Goal: Browse casually: Explore the website without a specific task or goal

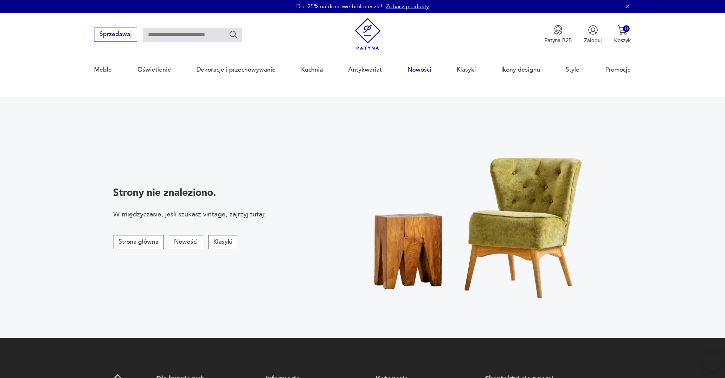
click at [422, 71] on link "Nowości" at bounding box center [419, 69] width 24 height 29
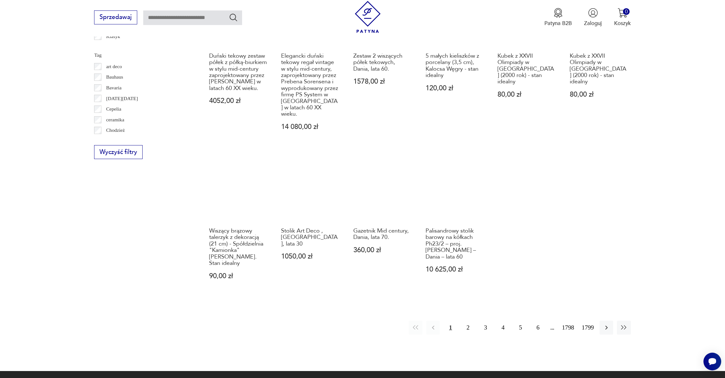
scroll to position [390, 0]
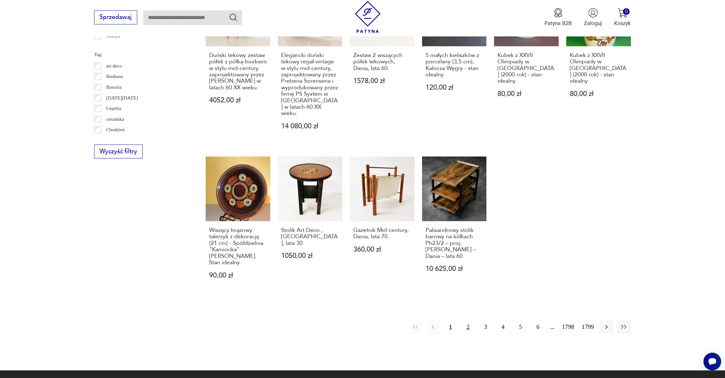
click at [469, 320] on button "2" at bounding box center [468, 327] width 14 height 14
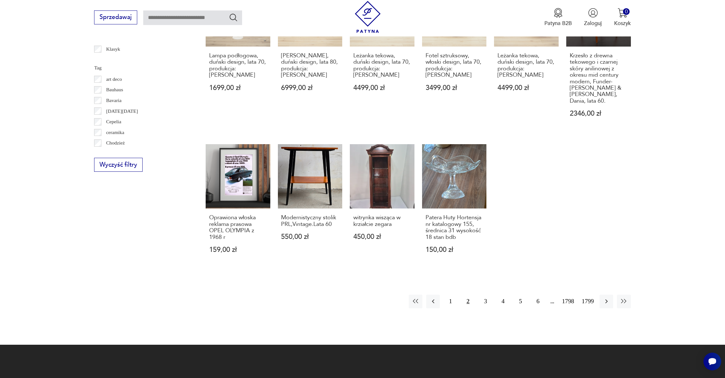
scroll to position [416, 0]
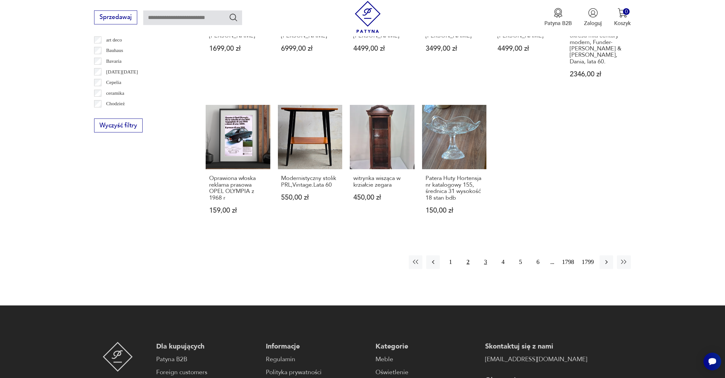
click at [486, 255] on button "3" at bounding box center [485, 262] width 14 height 14
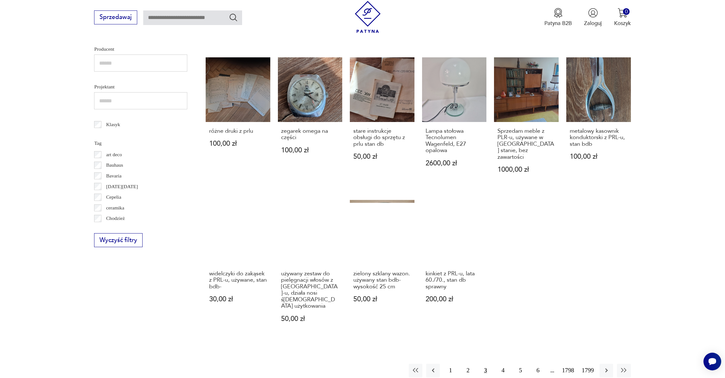
scroll to position [304, 0]
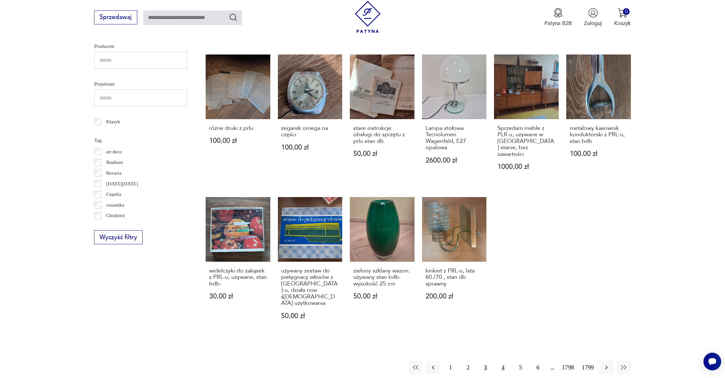
click at [502, 361] on button "4" at bounding box center [503, 368] width 14 height 14
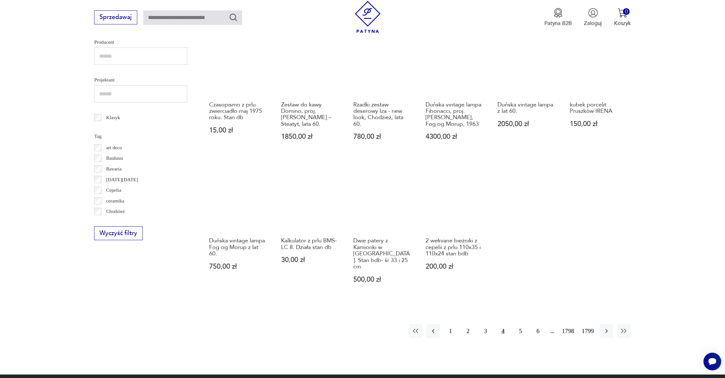
scroll to position [308, 0]
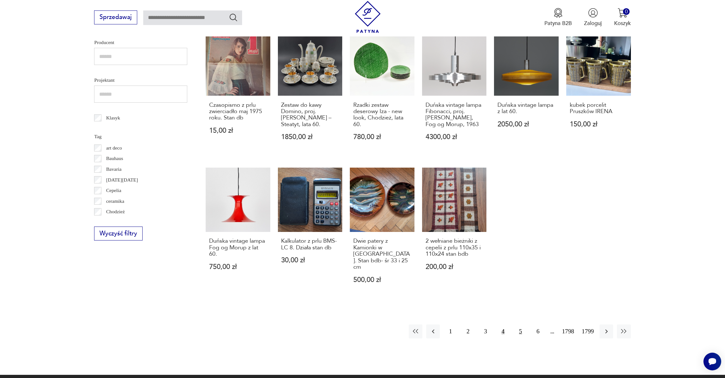
click at [519, 324] on button "5" at bounding box center [520, 331] width 14 height 14
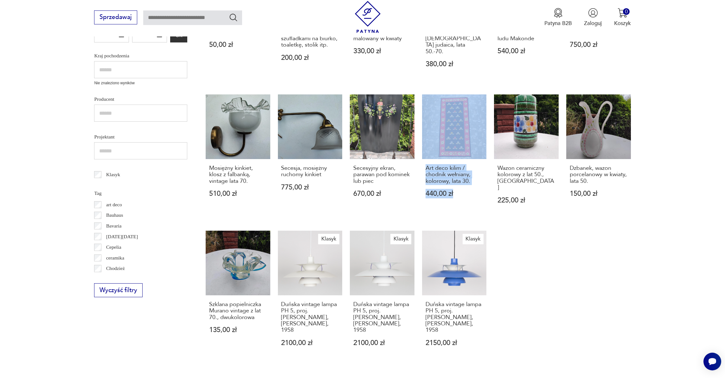
scroll to position [271, 0]
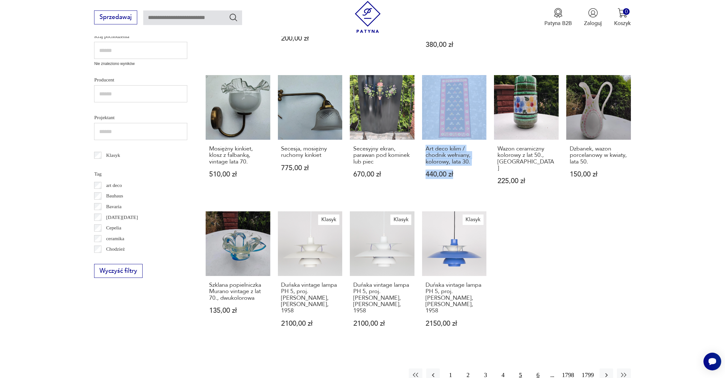
click at [532, 368] on button "6" at bounding box center [538, 375] width 14 height 14
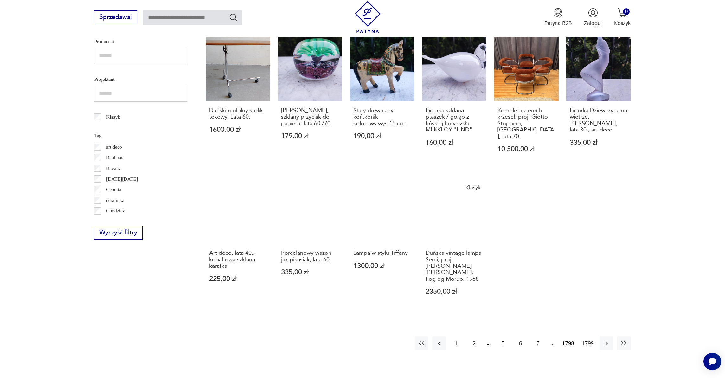
scroll to position [321, 0]
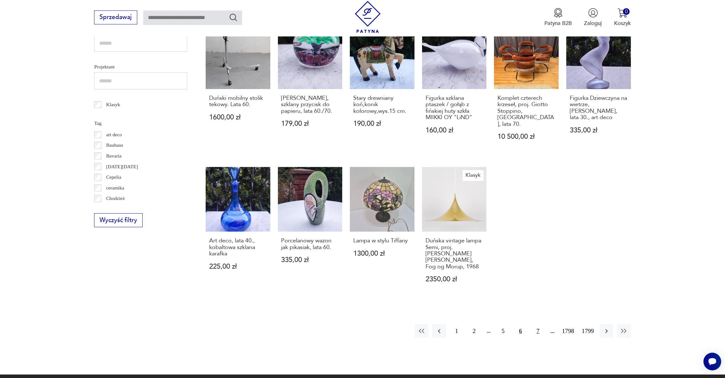
click at [533, 324] on button "7" at bounding box center [538, 331] width 14 height 14
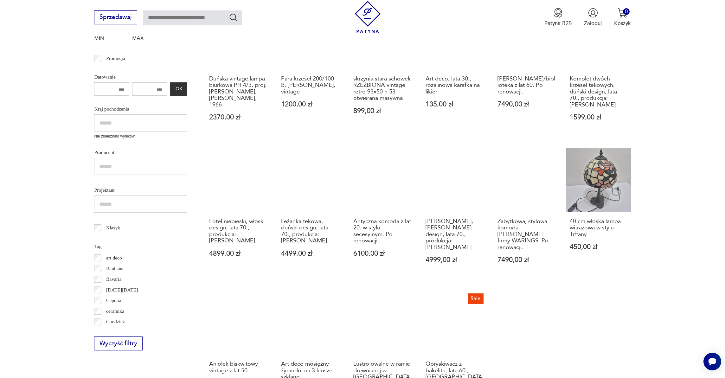
scroll to position [311, 0]
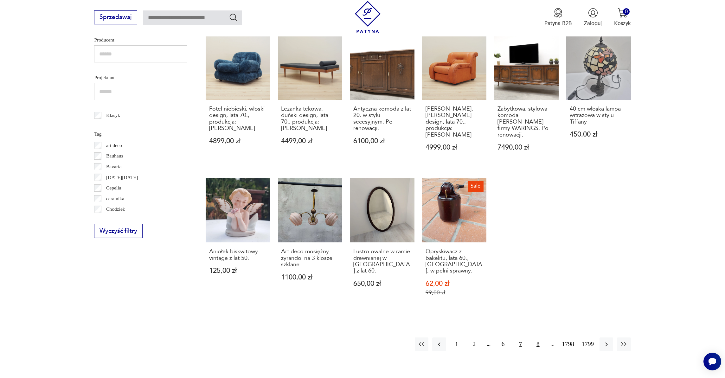
click at [533, 337] on button "8" at bounding box center [538, 344] width 14 height 14
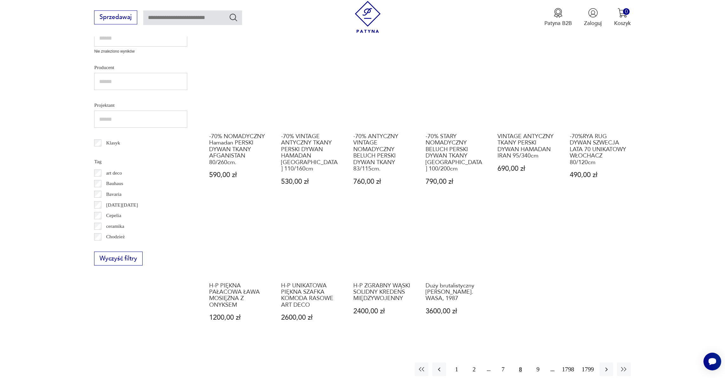
scroll to position [283, 0]
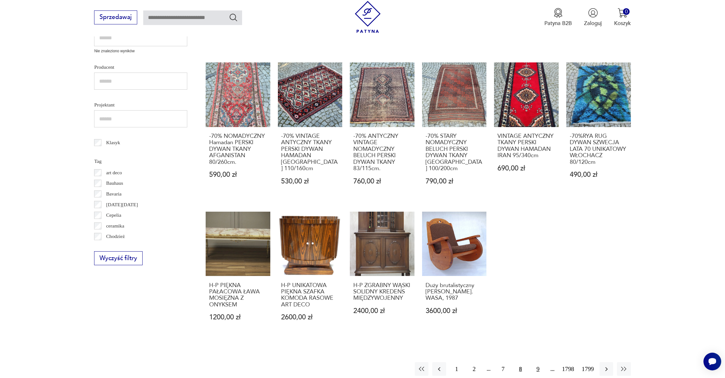
click at [536, 370] on button "9" at bounding box center [538, 369] width 14 height 14
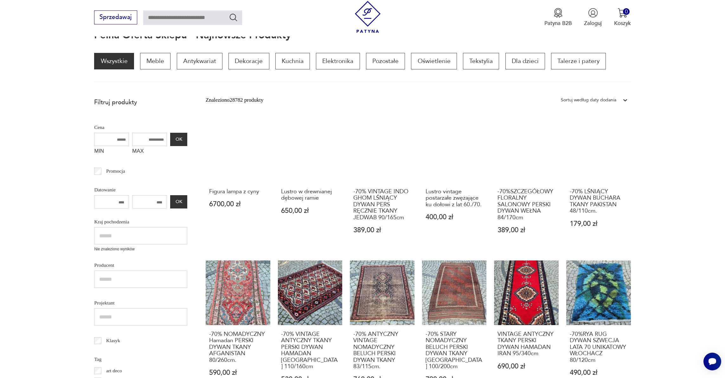
scroll to position [85, 0]
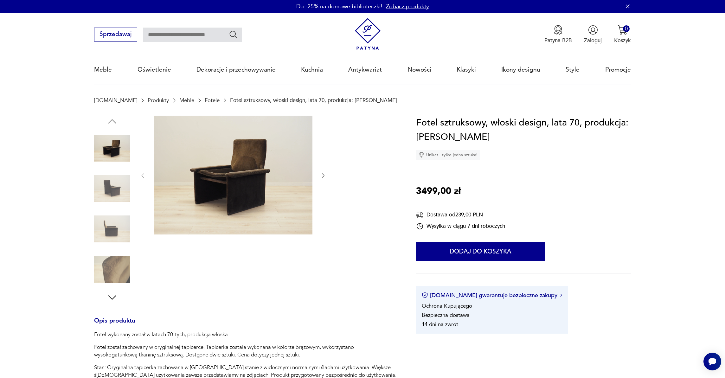
click at [323, 177] on icon "button" at bounding box center [323, 176] width 3 height 4
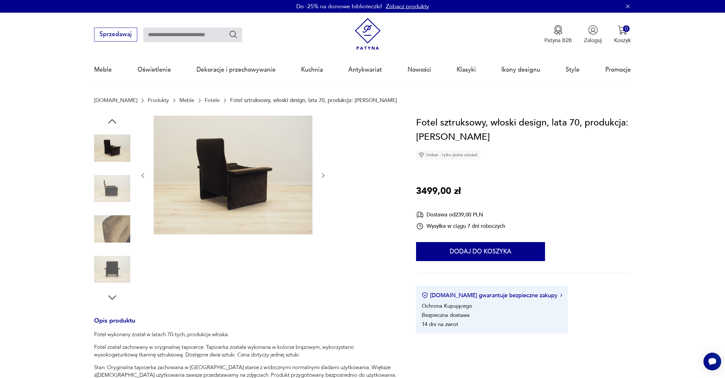
click at [323, 177] on icon "button" at bounding box center [323, 176] width 3 height 4
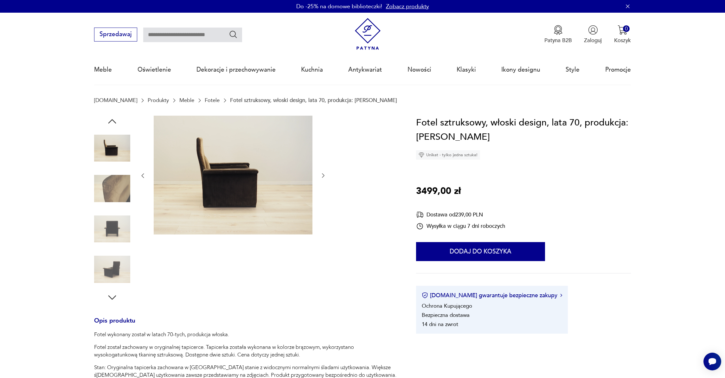
click at [323, 177] on icon "button" at bounding box center [323, 176] width 3 height 4
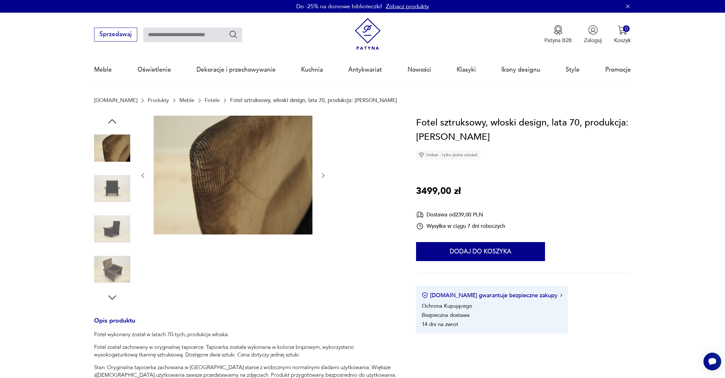
click at [323, 177] on icon "button" at bounding box center [323, 176] width 3 height 4
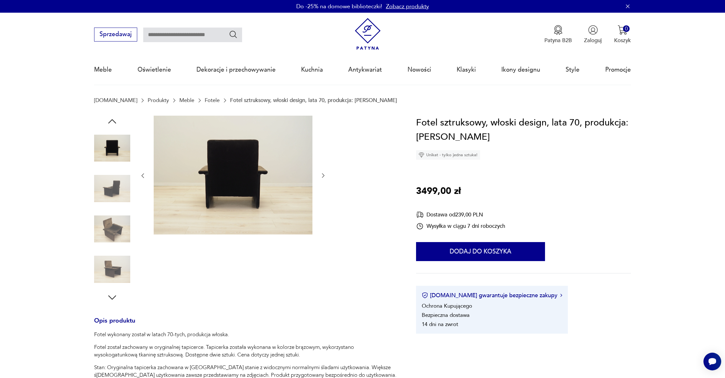
click at [323, 177] on icon "button" at bounding box center [323, 176] width 3 height 4
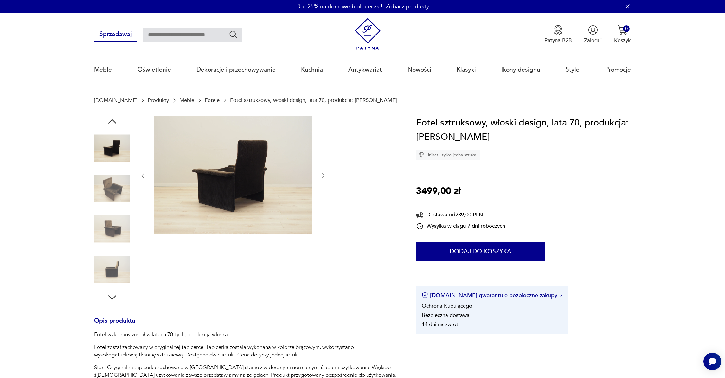
click at [323, 177] on icon "button" at bounding box center [323, 176] width 3 height 4
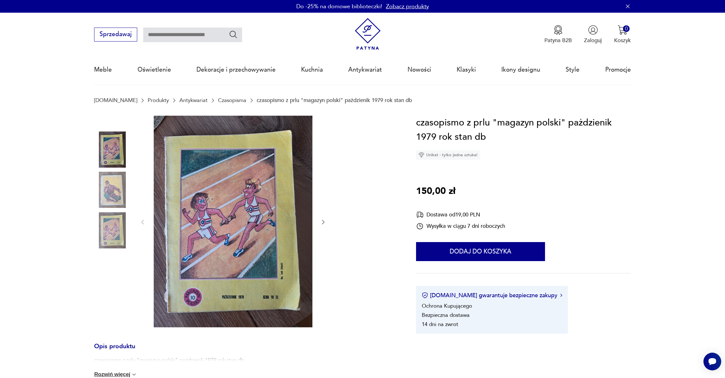
click at [323, 225] on icon "button" at bounding box center [323, 222] width 6 height 6
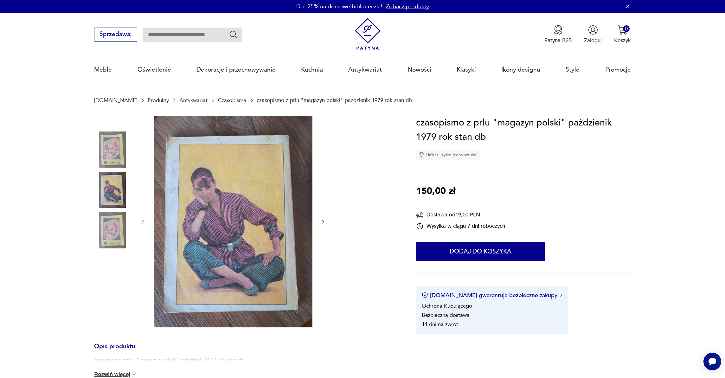
click at [323, 225] on icon "button" at bounding box center [323, 222] width 6 height 6
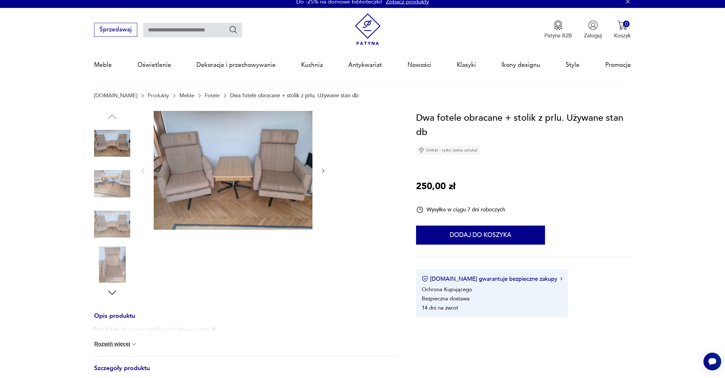
scroll to position [5, 0]
click at [126, 345] on button "Rozwiń więcej" at bounding box center [115, 343] width 43 height 6
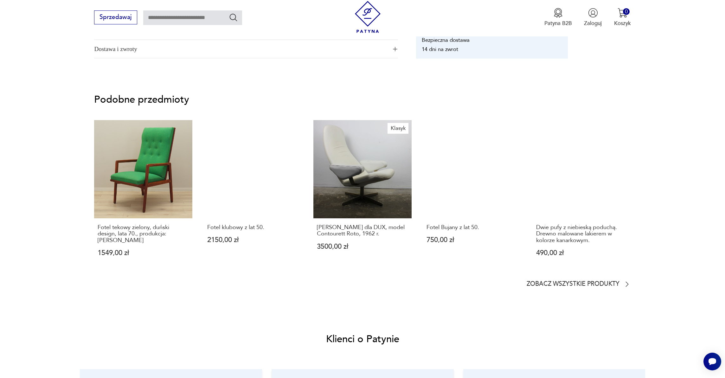
scroll to position [0, 0]
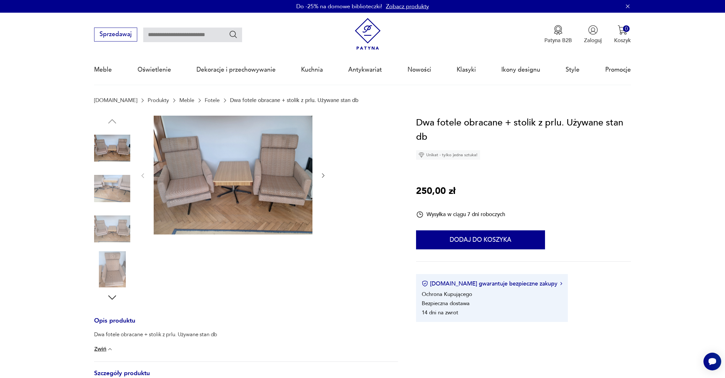
click at [321, 175] on icon "button" at bounding box center [323, 175] width 6 height 6
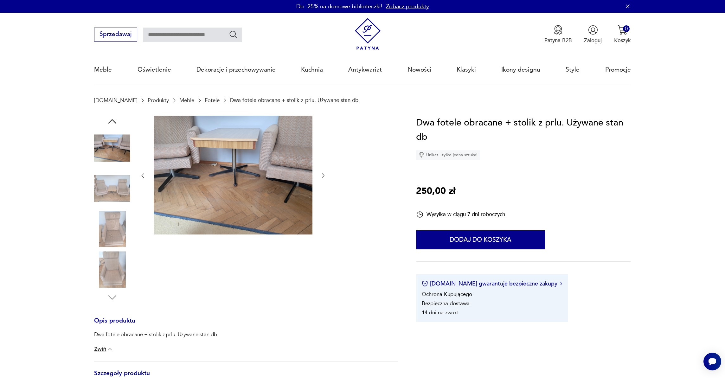
click at [321, 175] on icon "button" at bounding box center [323, 175] width 6 height 6
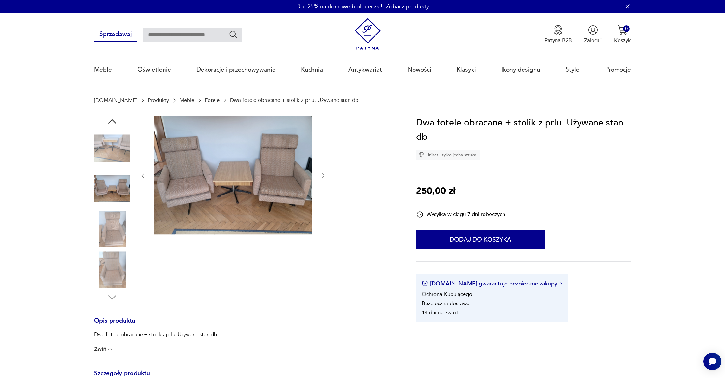
click at [321, 175] on icon "button" at bounding box center [323, 175] width 6 height 6
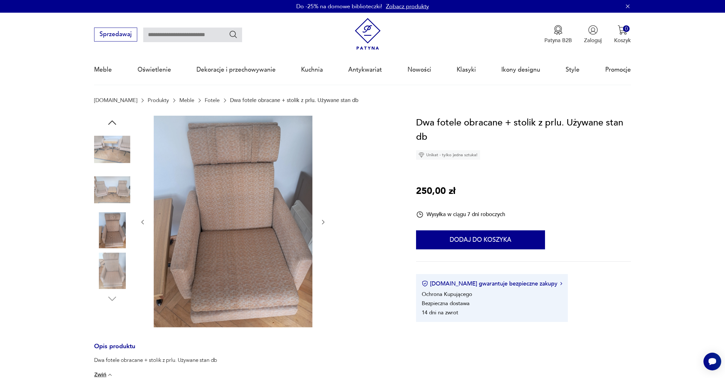
click at [322, 175] on div at bounding box center [232, 222] width 187 height 213
click at [321, 225] on icon "button" at bounding box center [323, 222] width 6 height 6
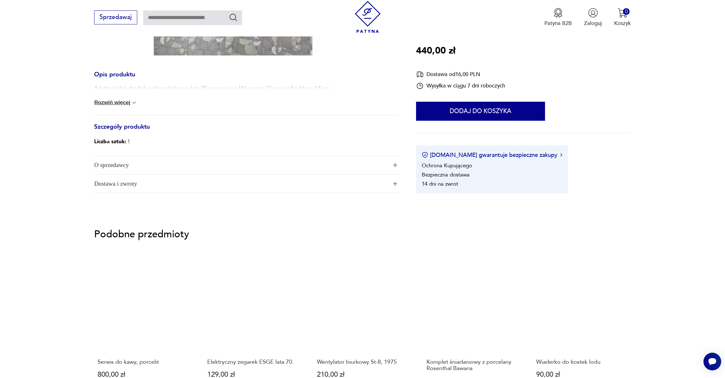
scroll to position [158, 0]
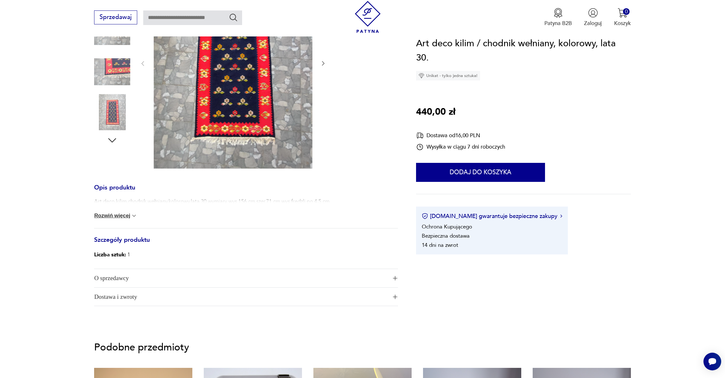
click at [128, 215] on button "Rozwiń więcej" at bounding box center [115, 215] width 43 height 6
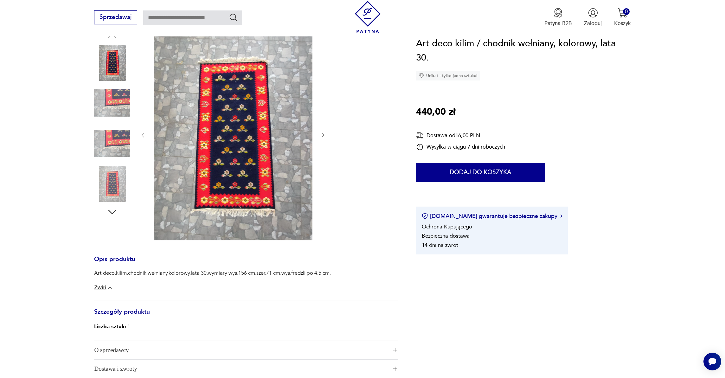
scroll to position [75, 0]
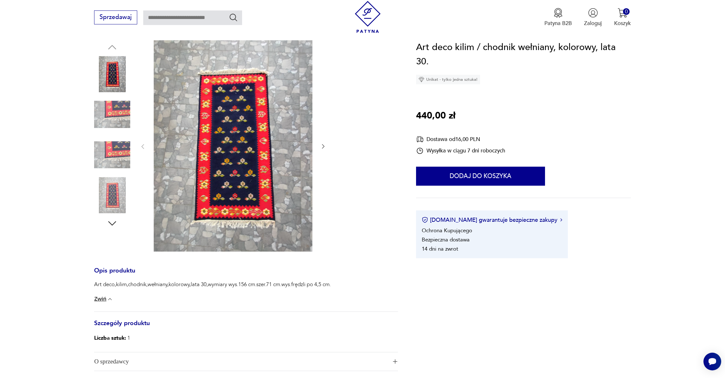
click at [324, 144] on icon "button" at bounding box center [323, 146] width 6 height 6
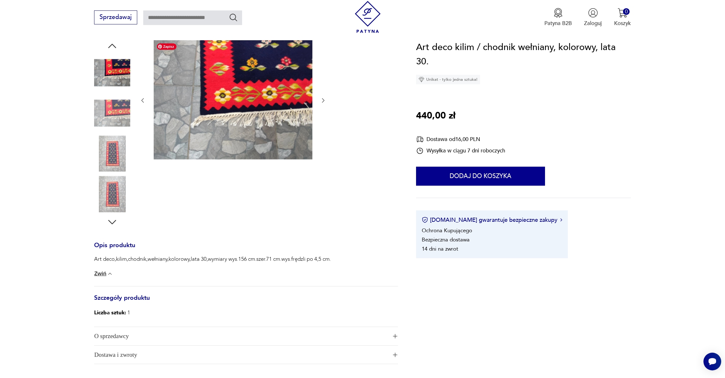
click at [271, 104] on img at bounding box center [233, 99] width 159 height 119
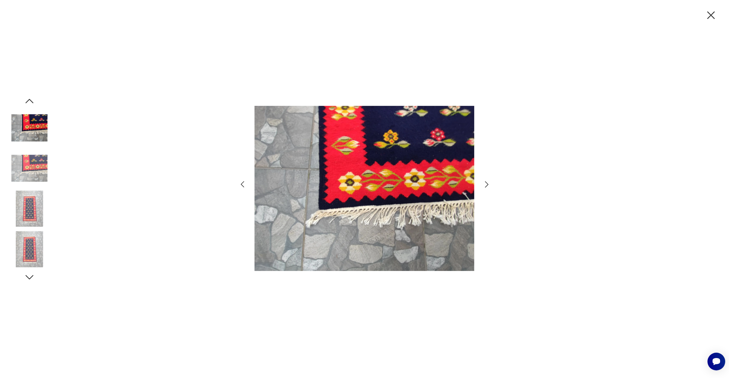
click at [486, 184] on icon "button" at bounding box center [486, 184] width 9 height 9
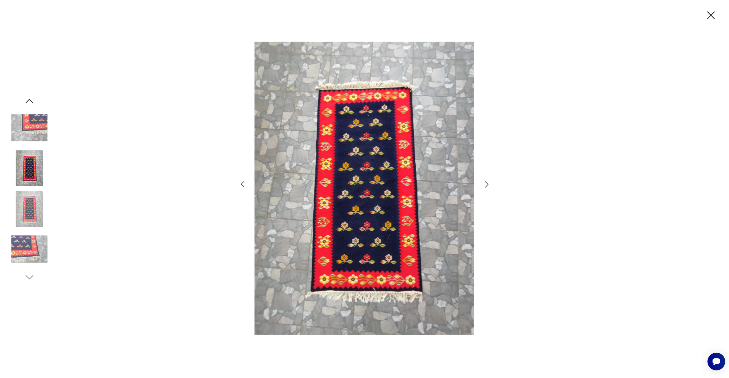
click at [486, 184] on icon "button" at bounding box center [486, 184] width 9 height 9
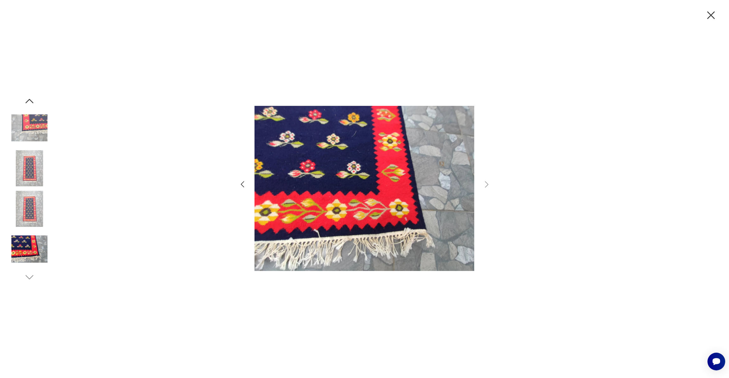
click at [716, 14] on icon "button" at bounding box center [711, 15] width 13 height 13
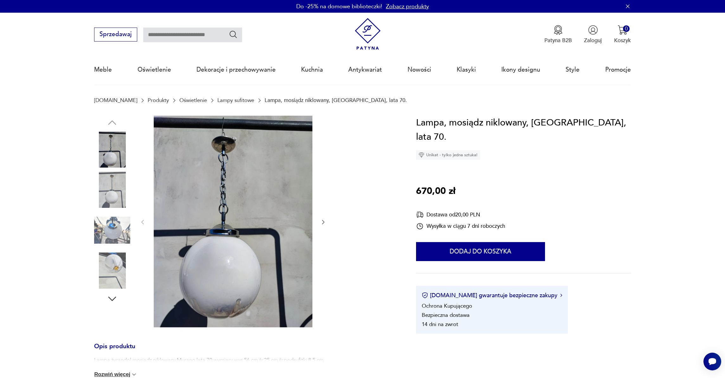
click at [322, 221] on icon "button" at bounding box center [323, 222] width 6 height 6
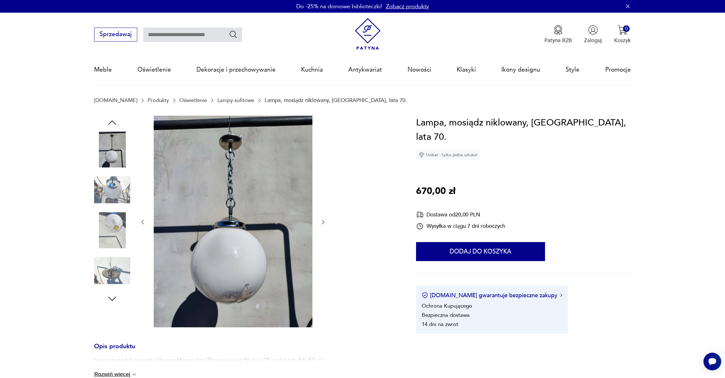
click at [322, 221] on icon "button" at bounding box center [323, 222] width 6 height 6
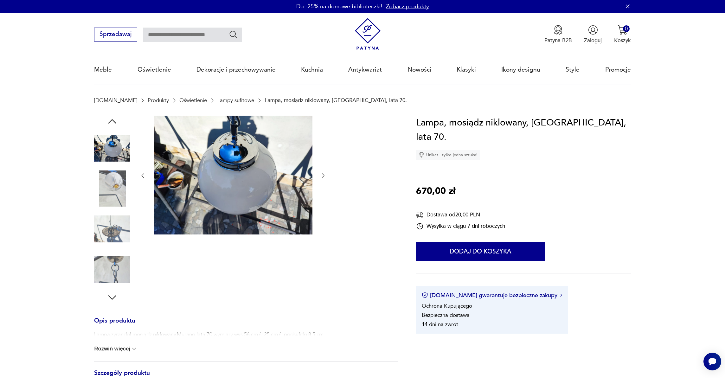
click at [322, 221] on div at bounding box center [232, 176] width 187 height 120
